Goal: Navigation & Orientation: Understand site structure

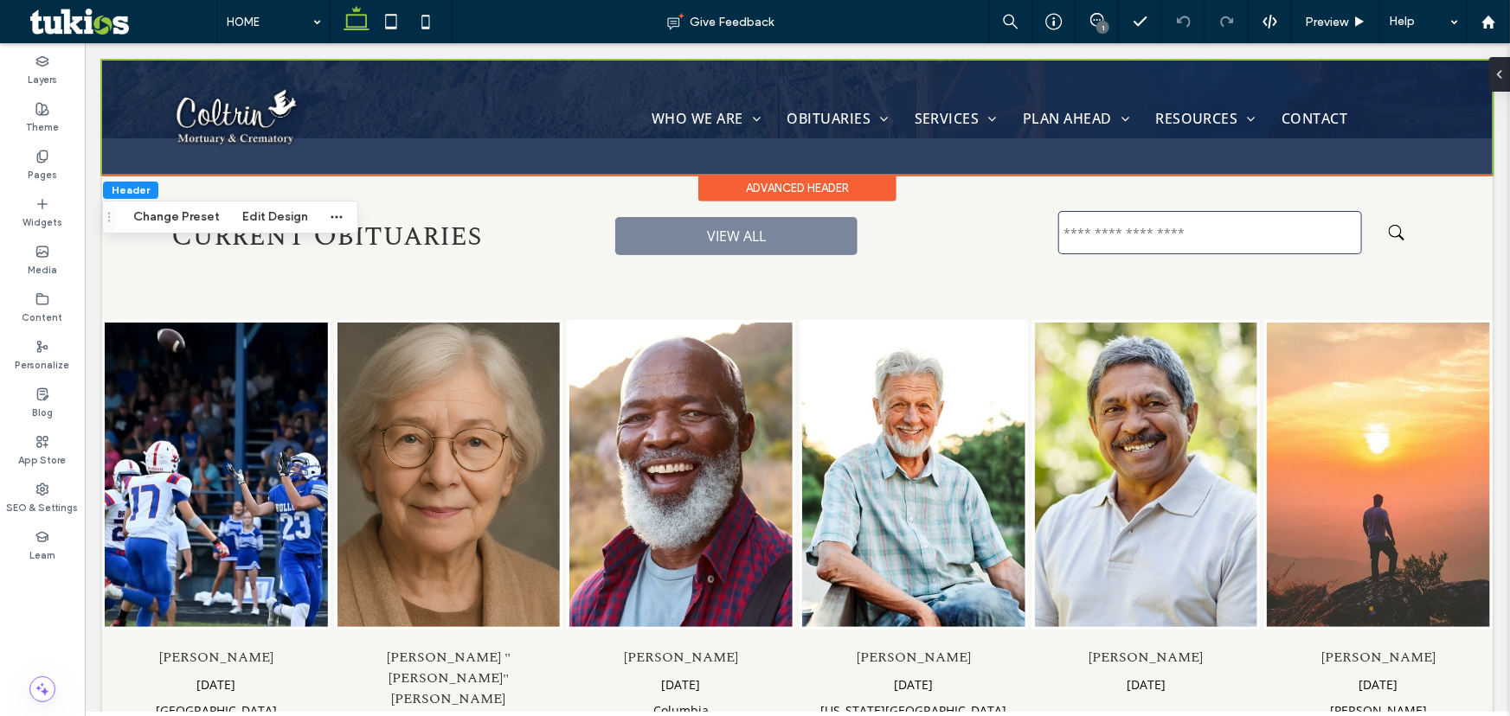
click at [1102, 23] on div "1" at bounding box center [1102, 27] width 13 height 13
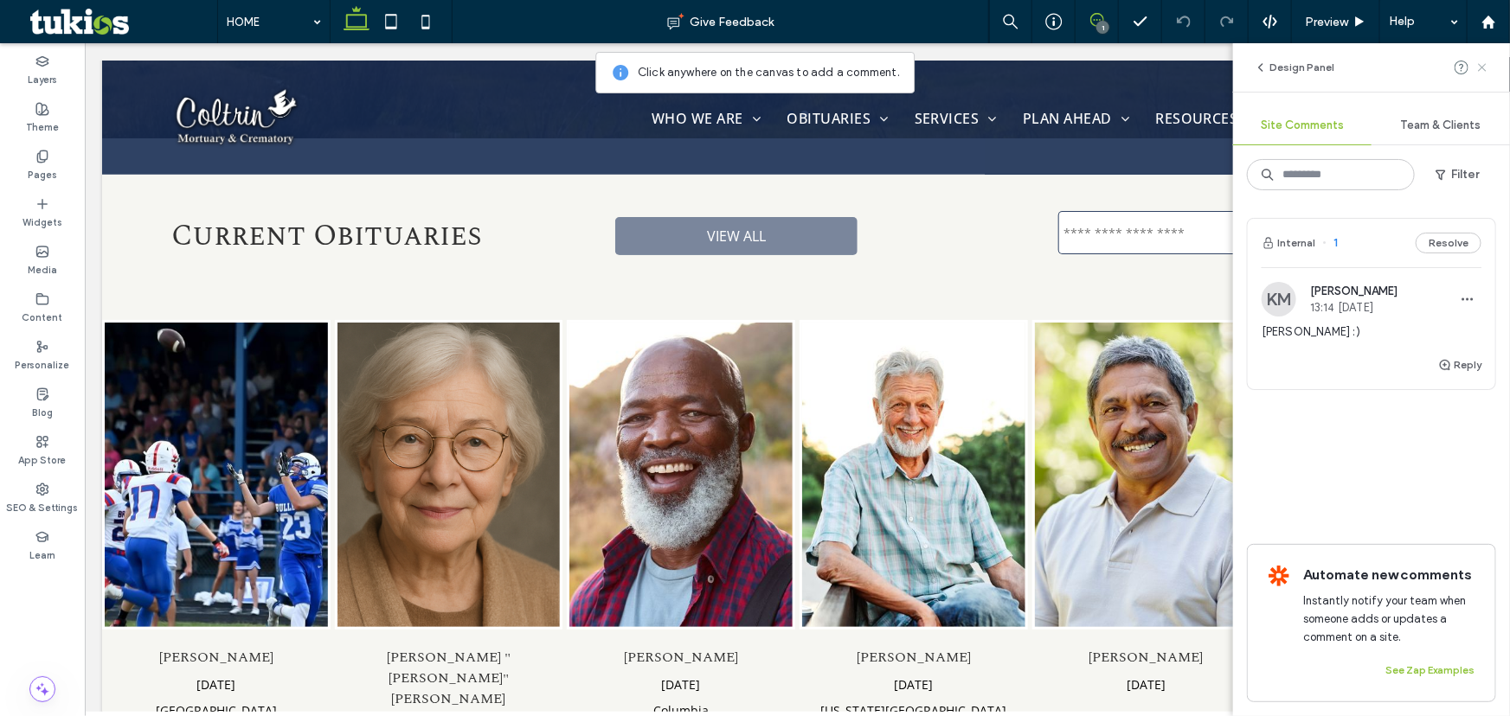
click at [1487, 67] on icon at bounding box center [1482, 68] width 14 height 14
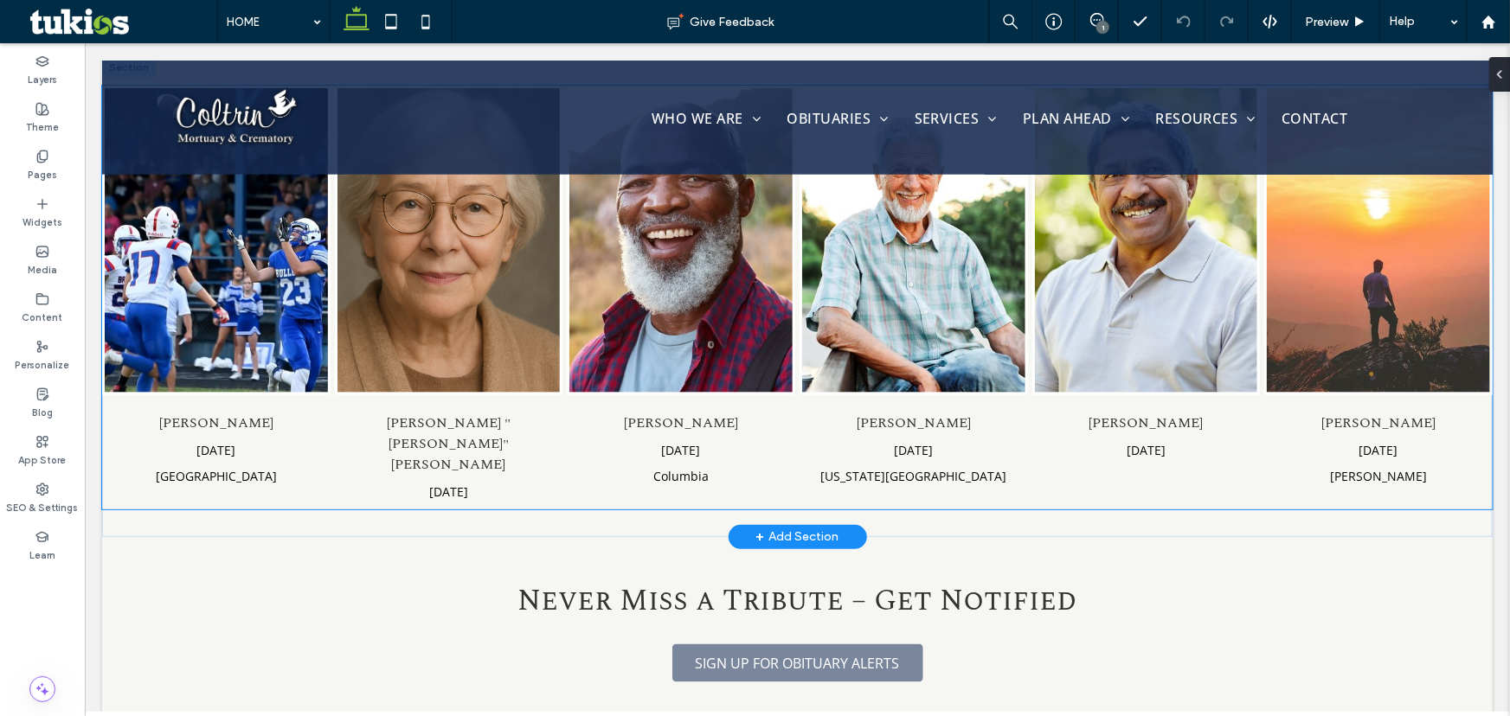
scroll to position [922, 0]
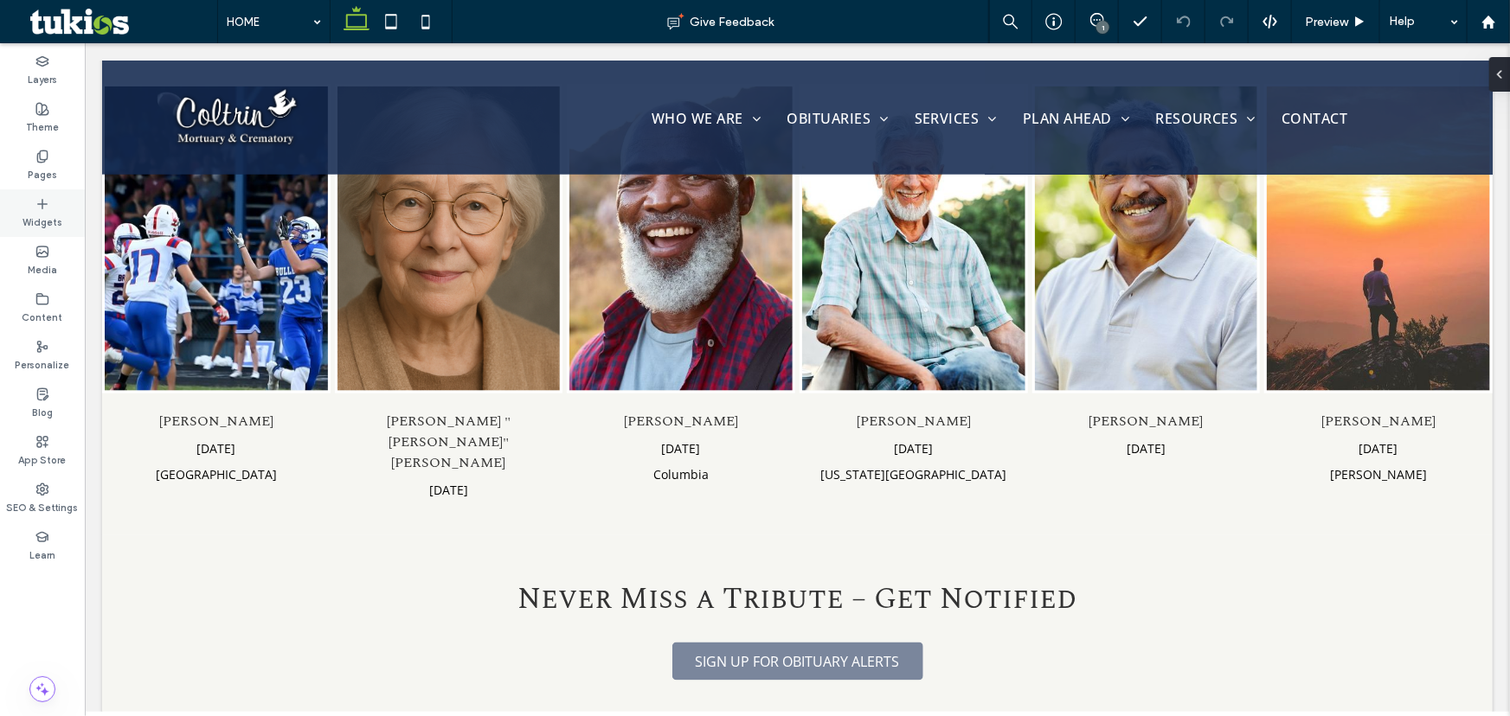
drag, startPoint x: 35, startPoint y: 167, endPoint x: 72, endPoint y: 207, distance: 54.5
click at [35, 167] on label "Pages" at bounding box center [42, 173] width 29 height 19
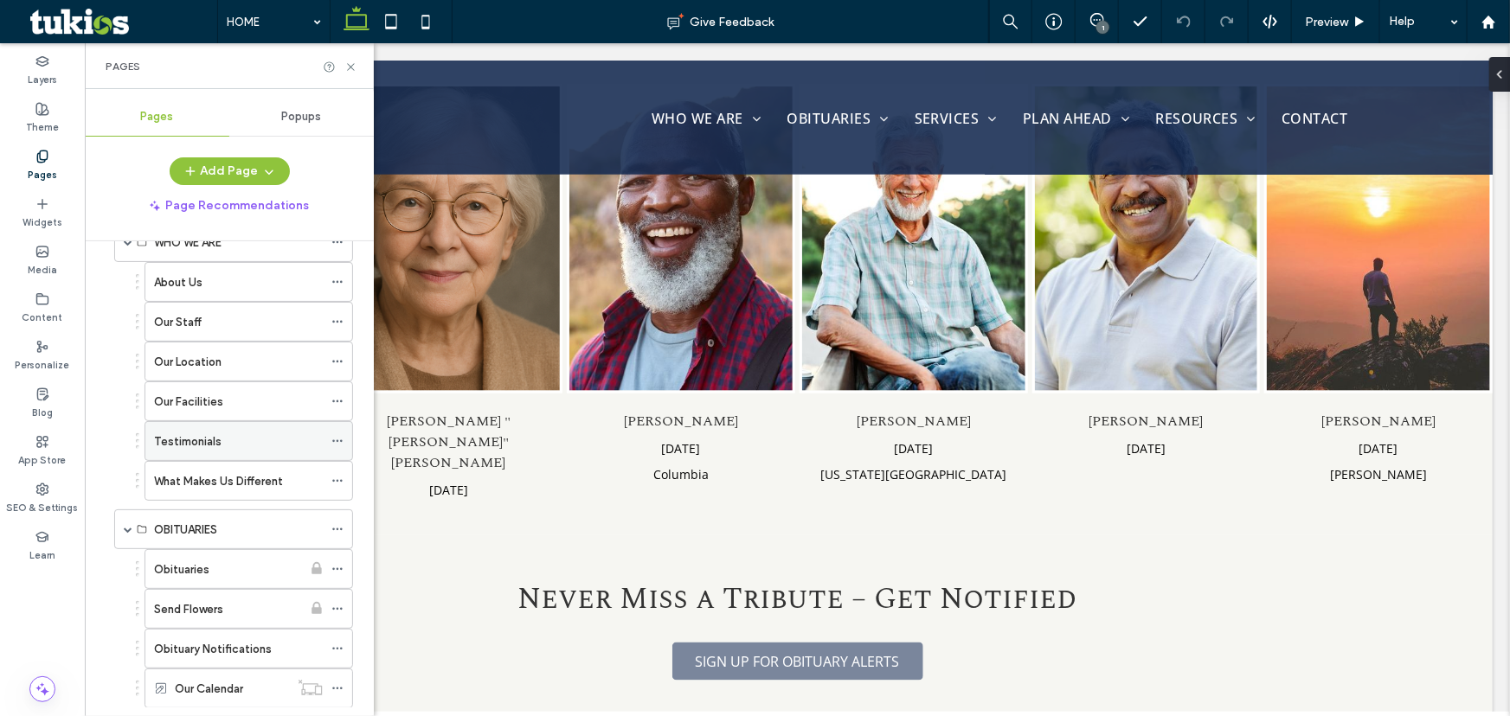
scroll to position [0, 0]
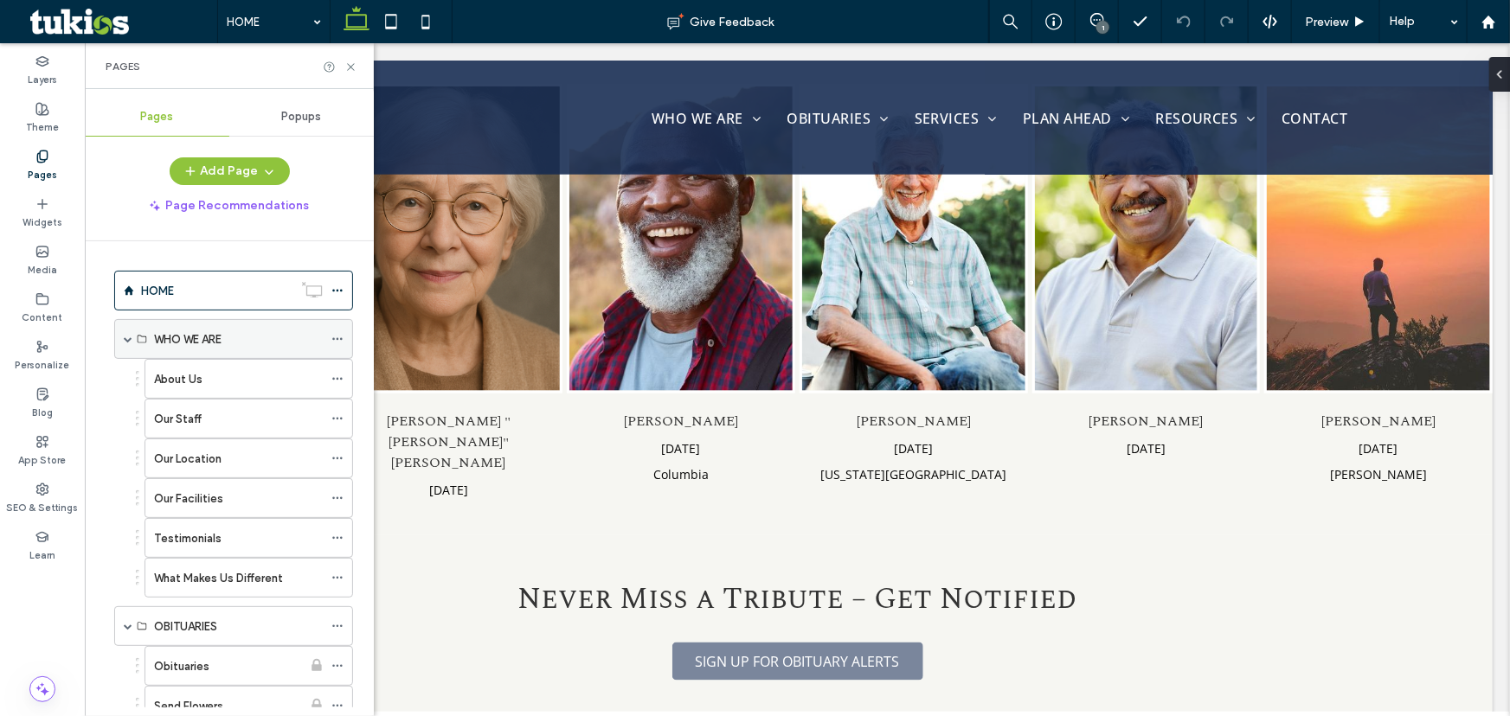
click at [127, 337] on span at bounding box center [128, 339] width 9 height 9
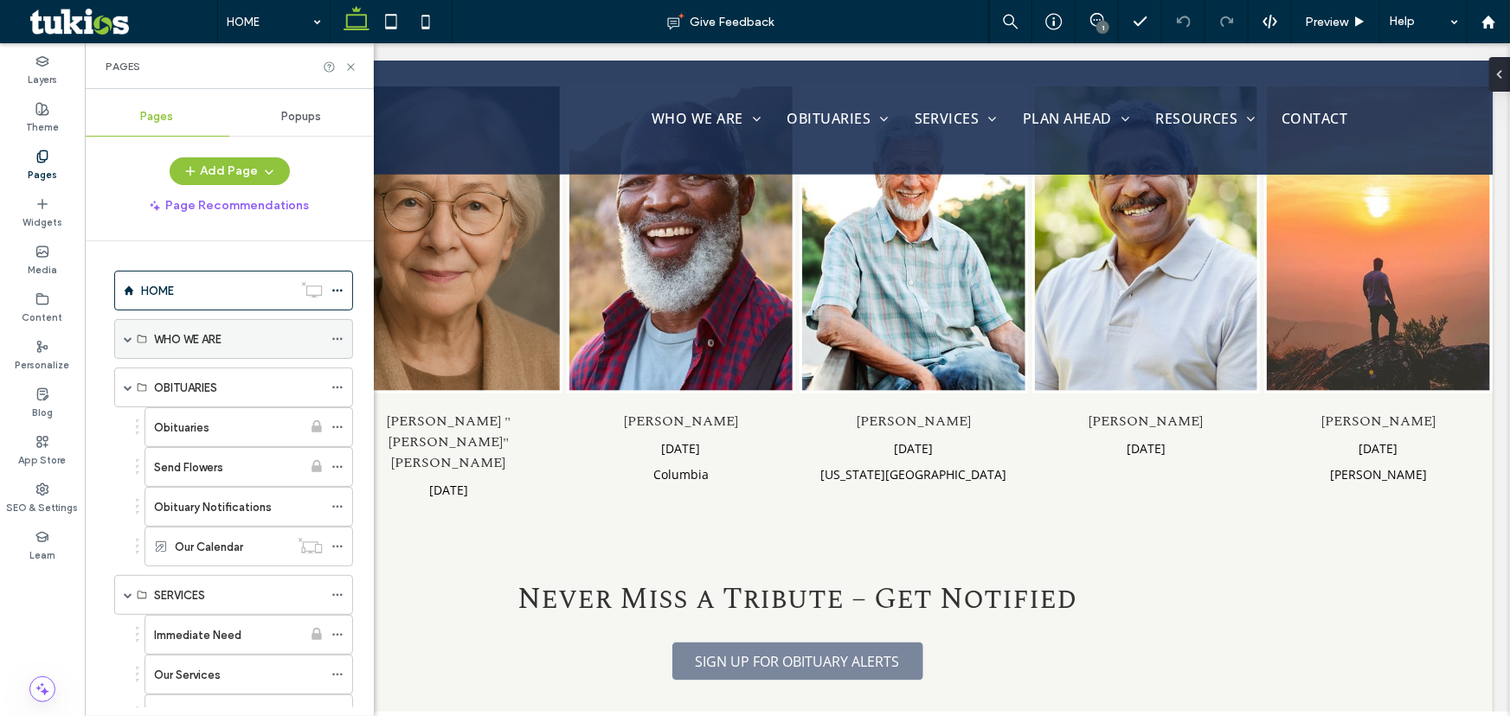
click at [126, 337] on span at bounding box center [128, 339] width 9 height 9
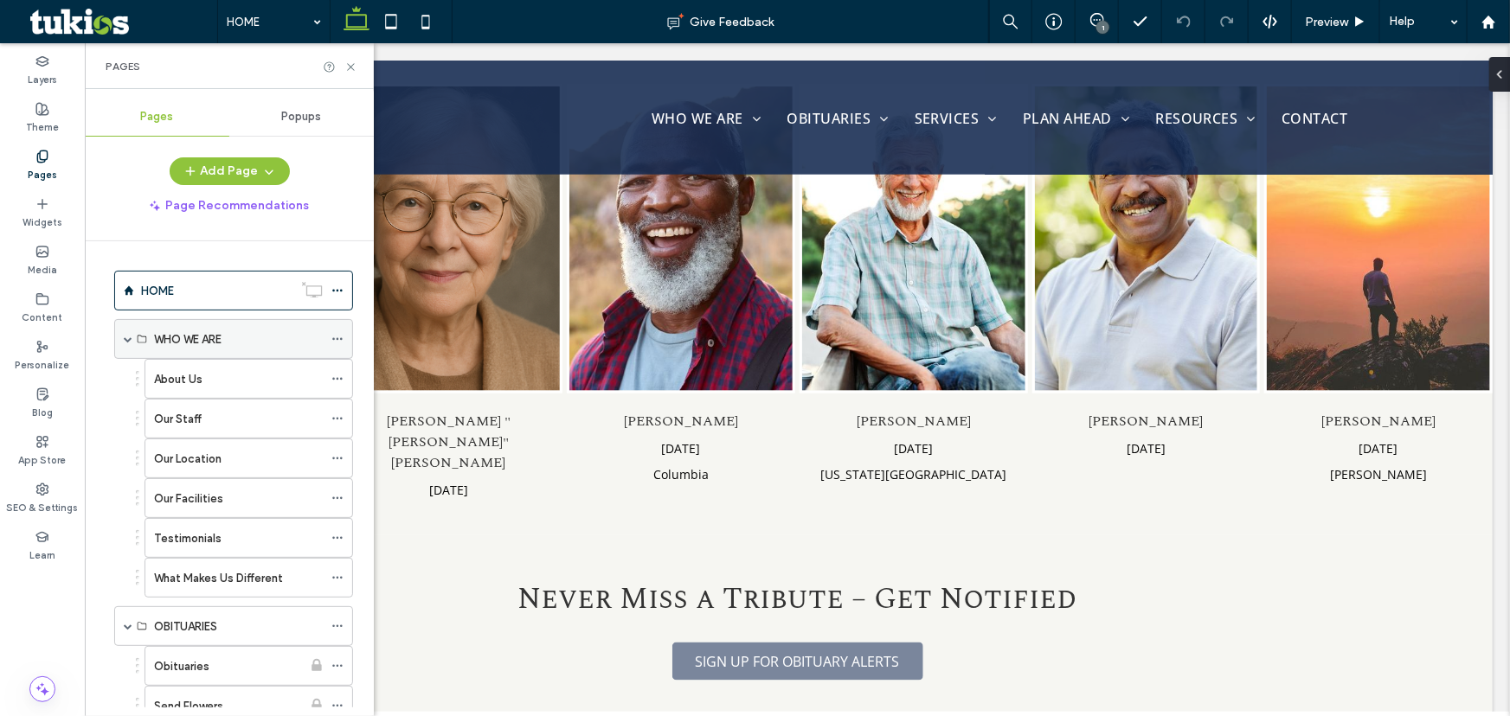
click at [124, 339] on span at bounding box center [128, 339] width 9 height 9
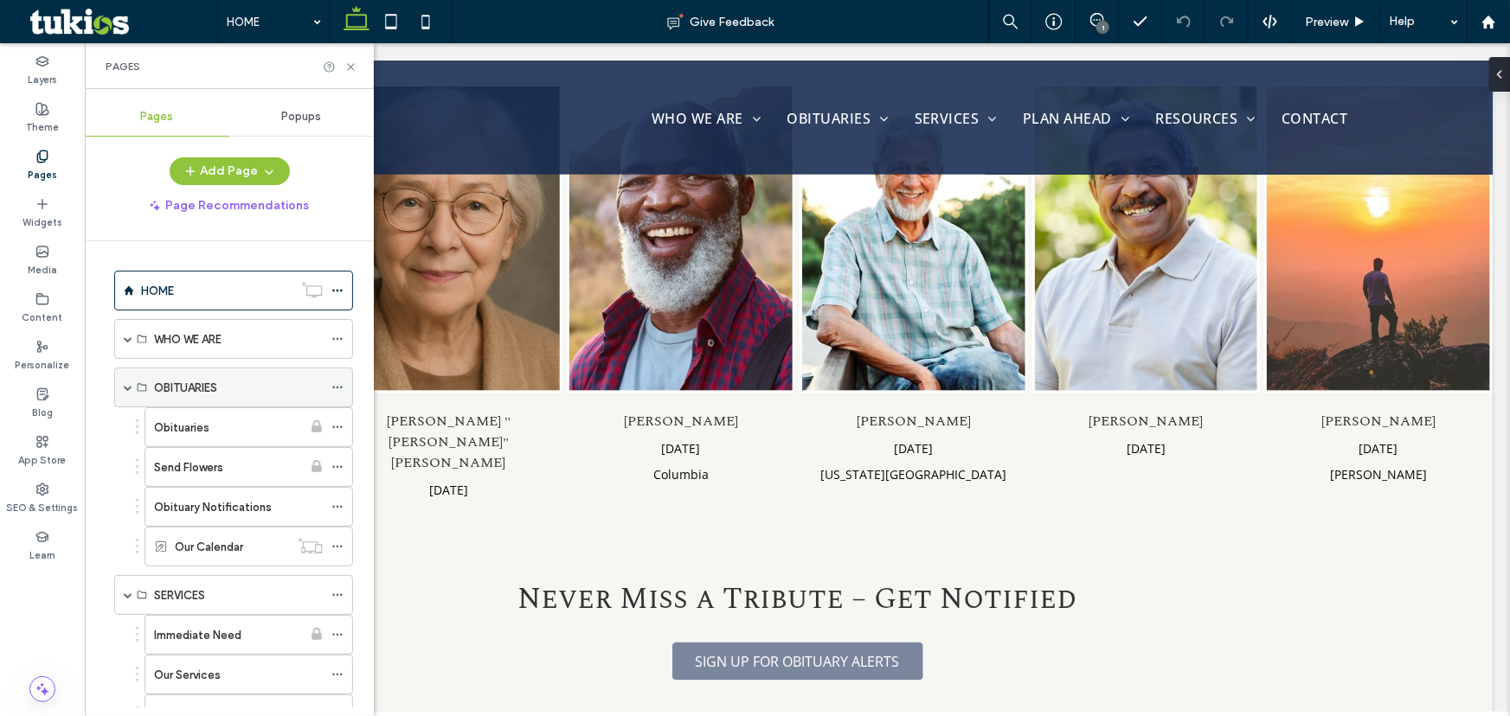
click at [124, 389] on span at bounding box center [128, 387] width 9 height 9
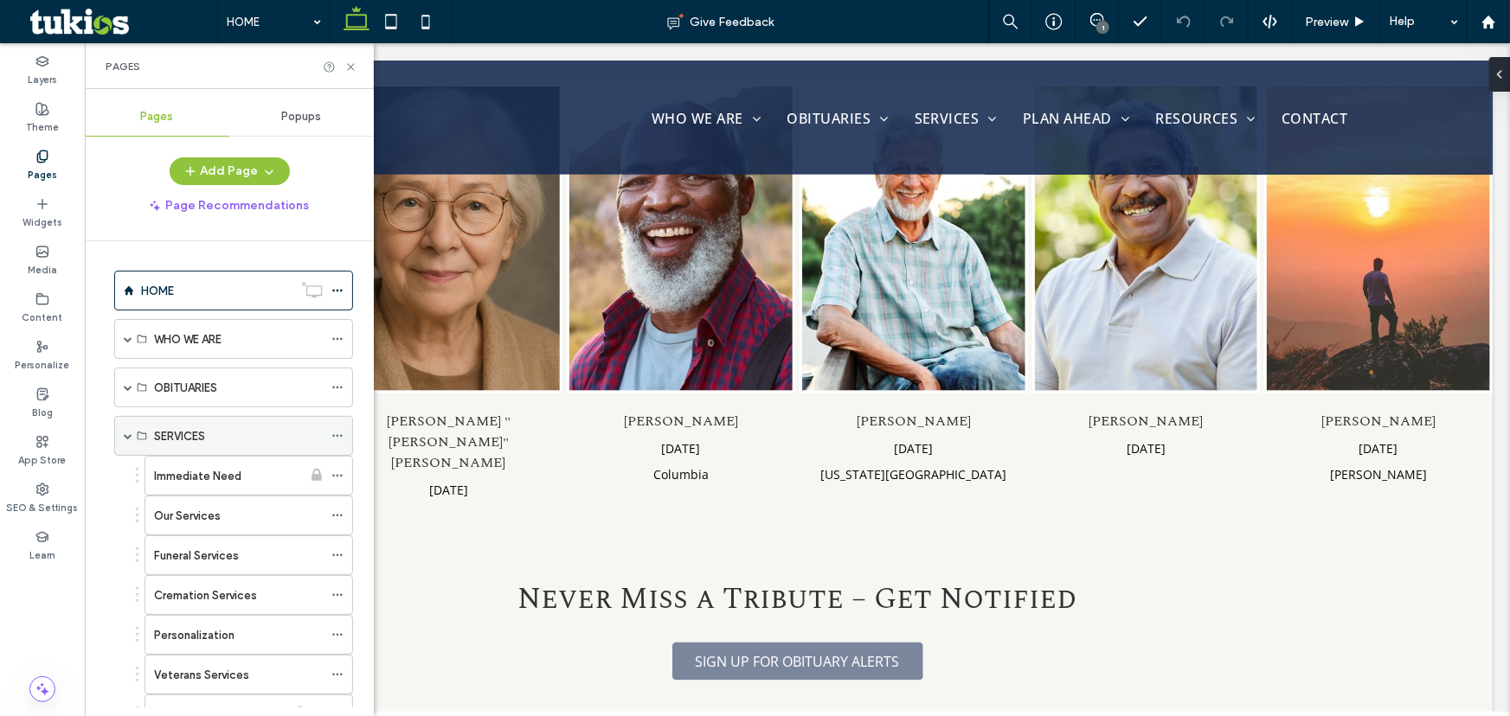
click at [132, 428] on span at bounding box center [128, 436] width 9 height 38
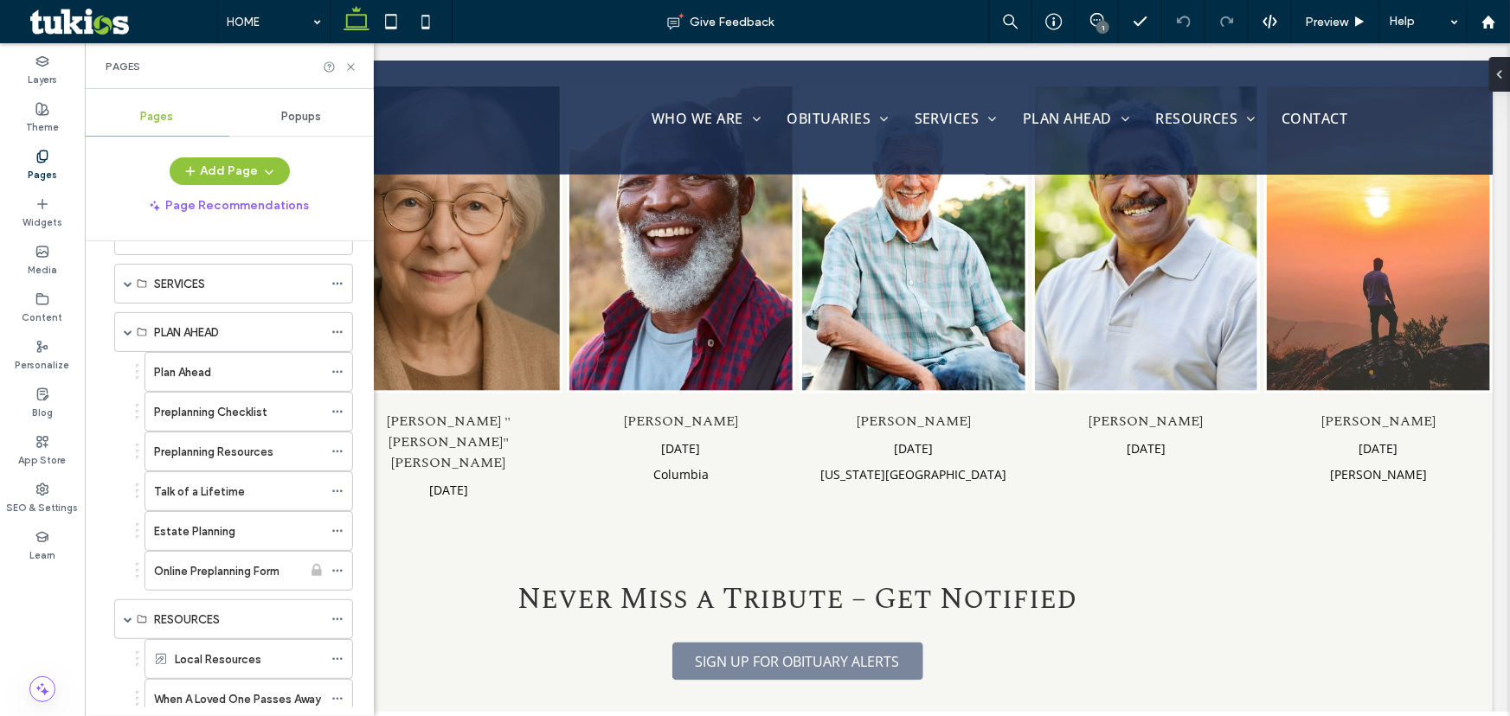
scroll to position [157, 0]
click at [125, 324] on span at bounding box center [128, 328] width 9 height 9
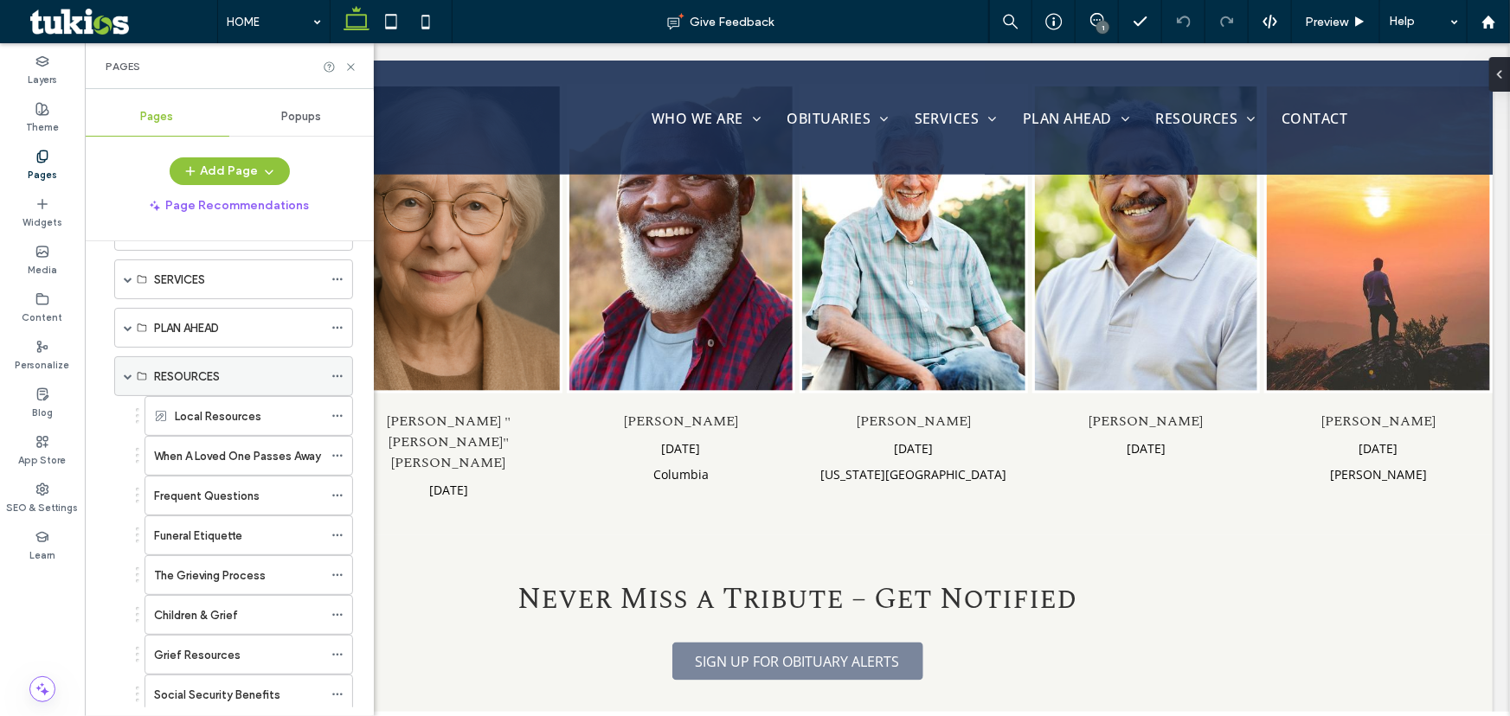
click at [126, 372] on span at bounding box center [128, 376] width 9 height 9
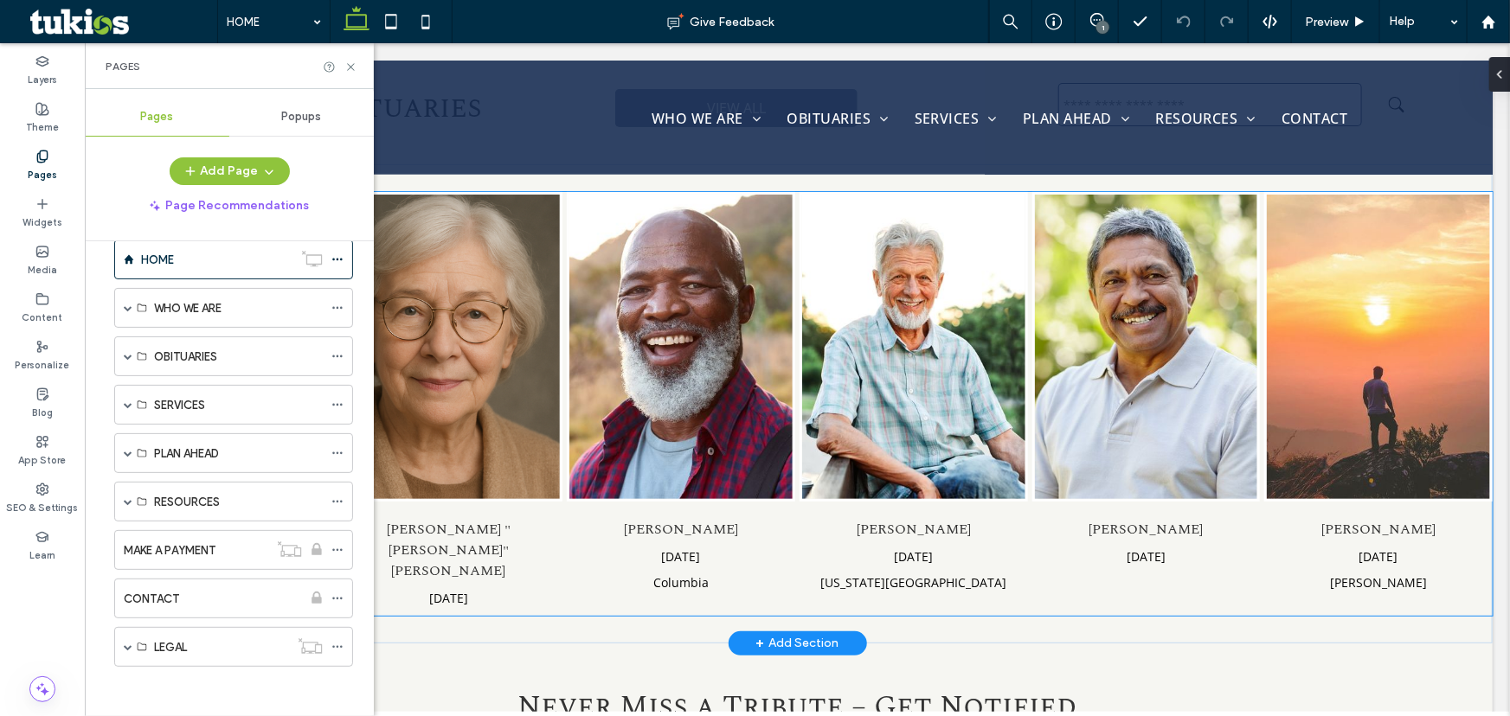
scroll to position [685, 0]
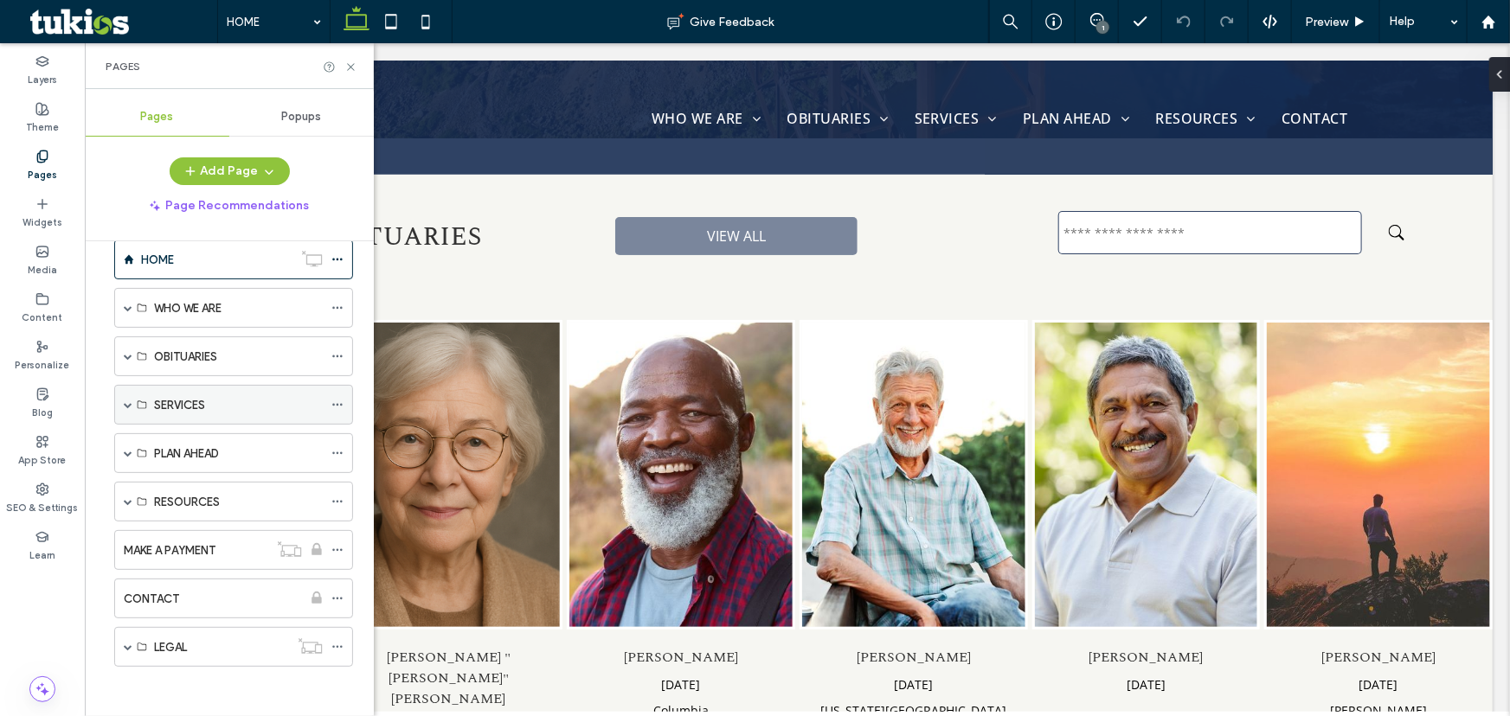
click at [121, 402] on div "SERVICES" at bounding box center [233, 405] width 239 height 40
click at [128, 401] on span at bounding box center [128, 405] width 9 height 9
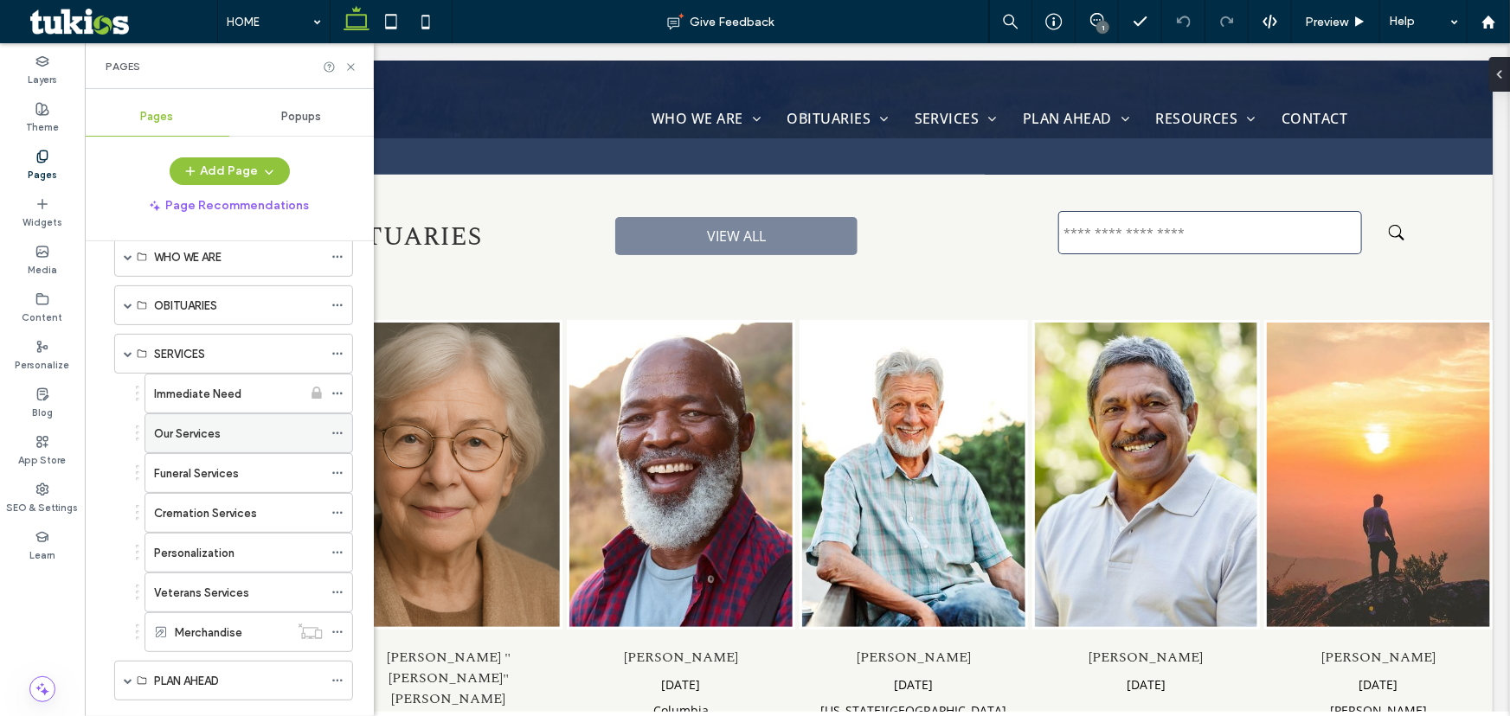
scroll to position [110, 0]
